Goal: Task Accomplishment & Management: Complete application form

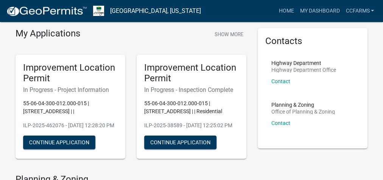
scroll to position [61, 0]
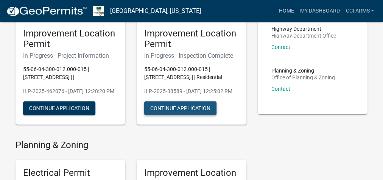
click at [195, 115] on button "Continue Application" at bounding box center [180, 108] width 72 height 14
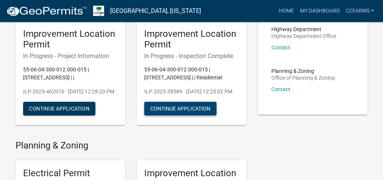
scroll to position [61, 0]
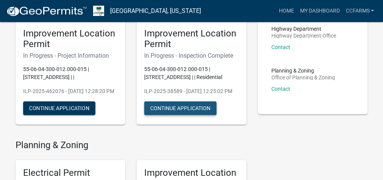
click at [205, 112] on button "Continue Application" at bounding box center [180, 108] width 72 height 14
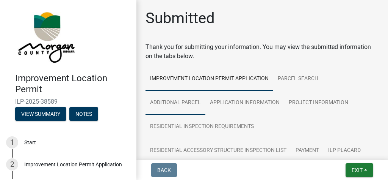
scroll to position [30, 0]
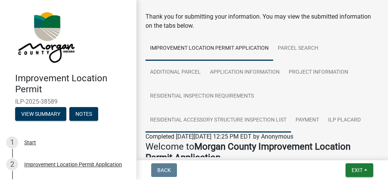
click at [258, 120] on link "Residential Accessory Structure Inspection List" at bounding box center [217, 120] width 145 height 24
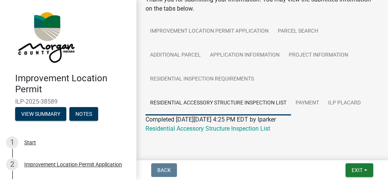
scroll to position [62, 0]
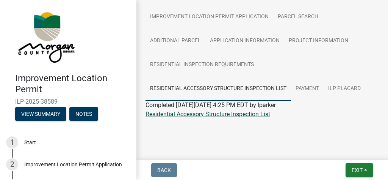
click at [251, 112] on link "Residential Accessory Structure Inspection List" at bounding box center [207, 113] width 125 height 7
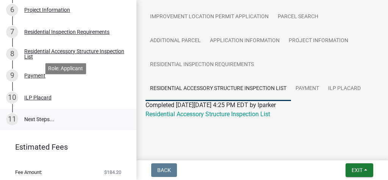
scroll to position [242, 0]
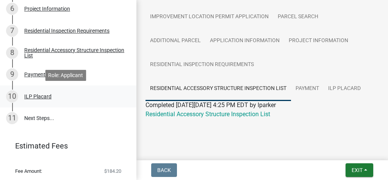
click at [48, 100] on div "10 ILP Placard" at bounding box center [65, 96] width 118 height 12
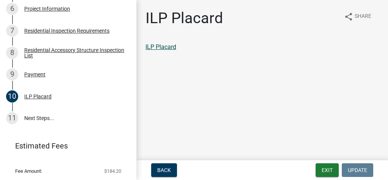
click at [157, 44] on link "ILP Placard" at bounding box center [160, 46] width 31 height 7
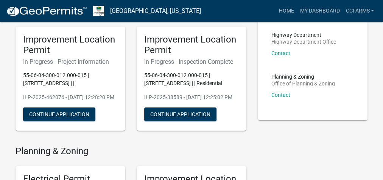
scroll to position [61, 0]
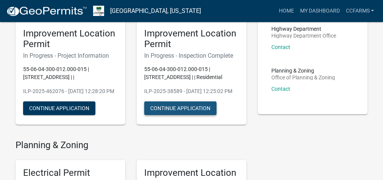
click at [197, 115] on button "Continue Application" at bounding box center [180, 108] width 72 height 14
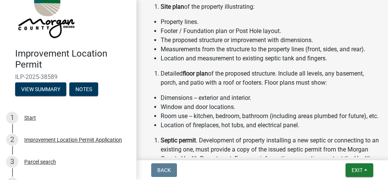
scroll to position [30, 0]
